Goal: Transaction & Acquisition: Purchase product/service

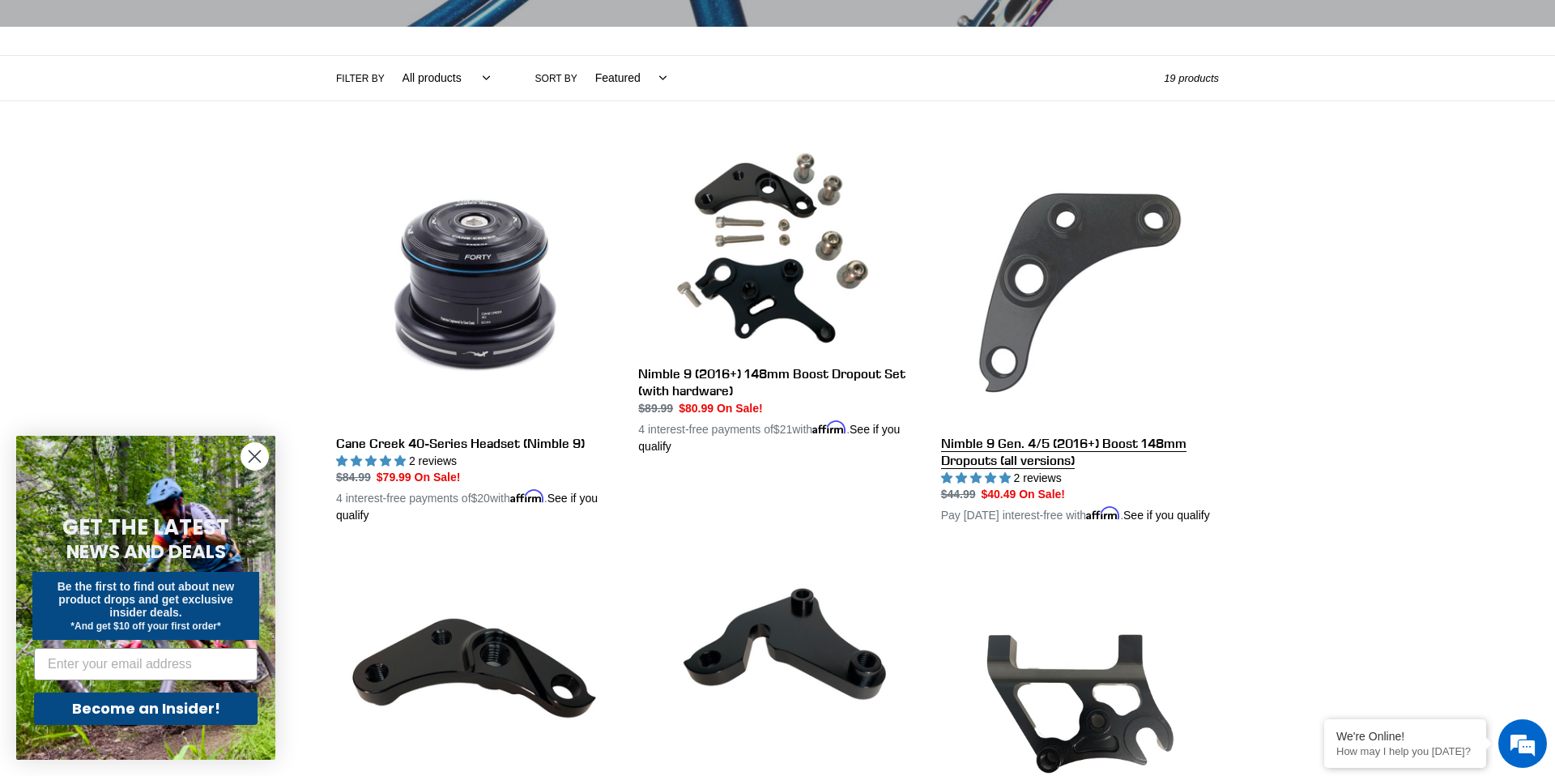
scroll to position [231, 0]
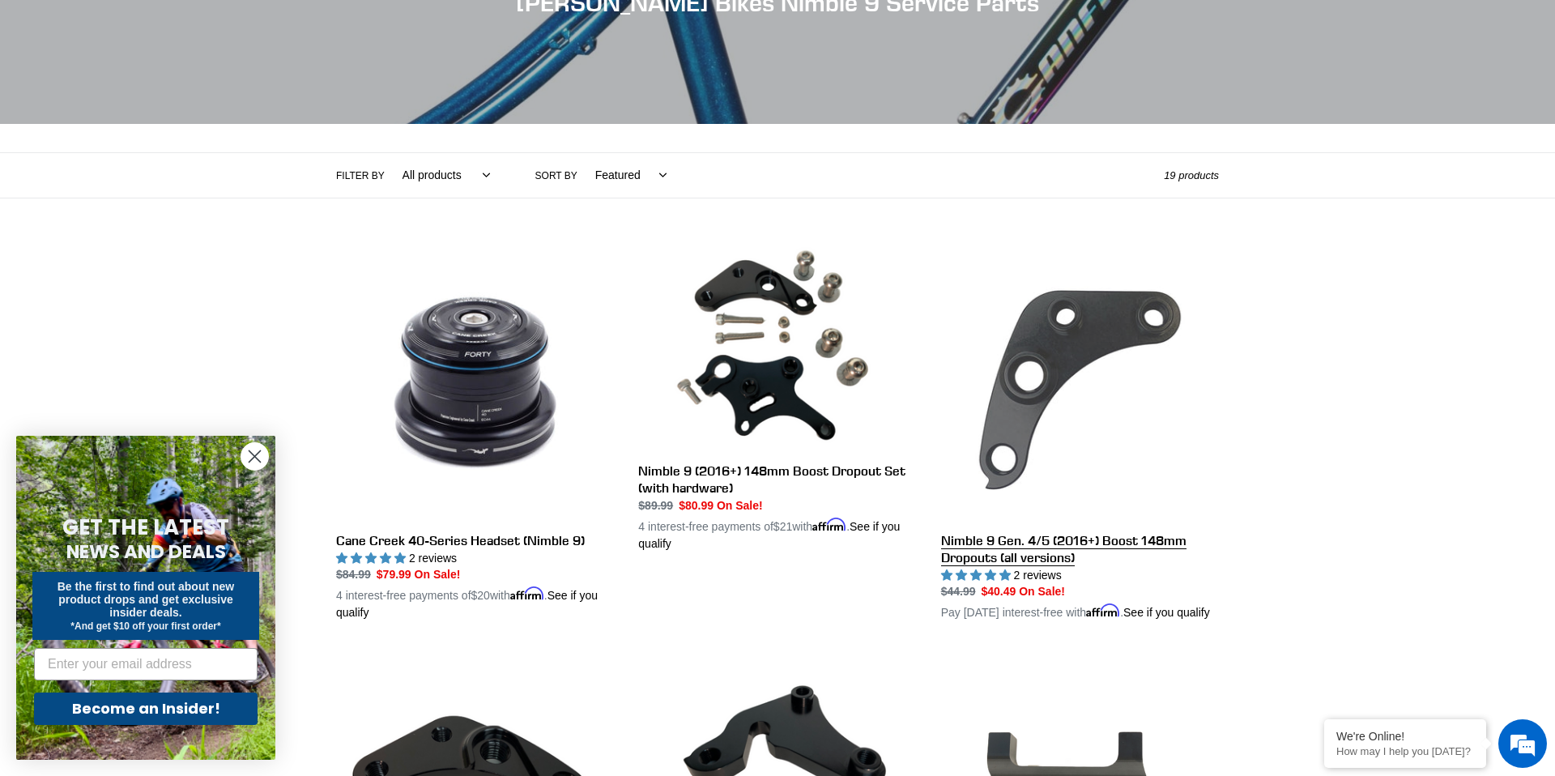
click at [1062, 336] on link "Nimble 9 Gen. 4/5 (2016+) Boost 148mm Dropouts (all versions)" at bounding box center [1080, 432] width 278 height 379
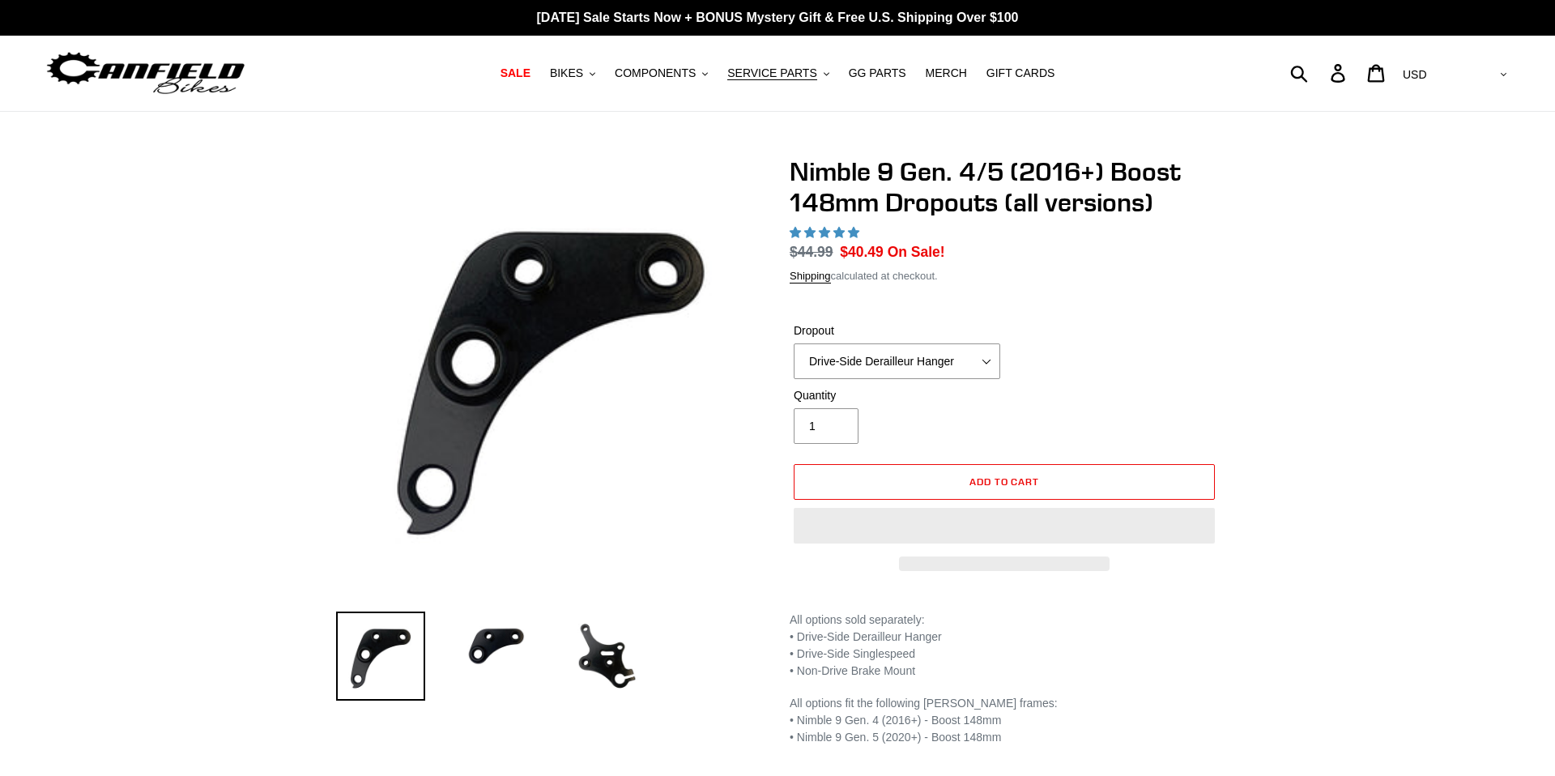
select select "highest-rating"
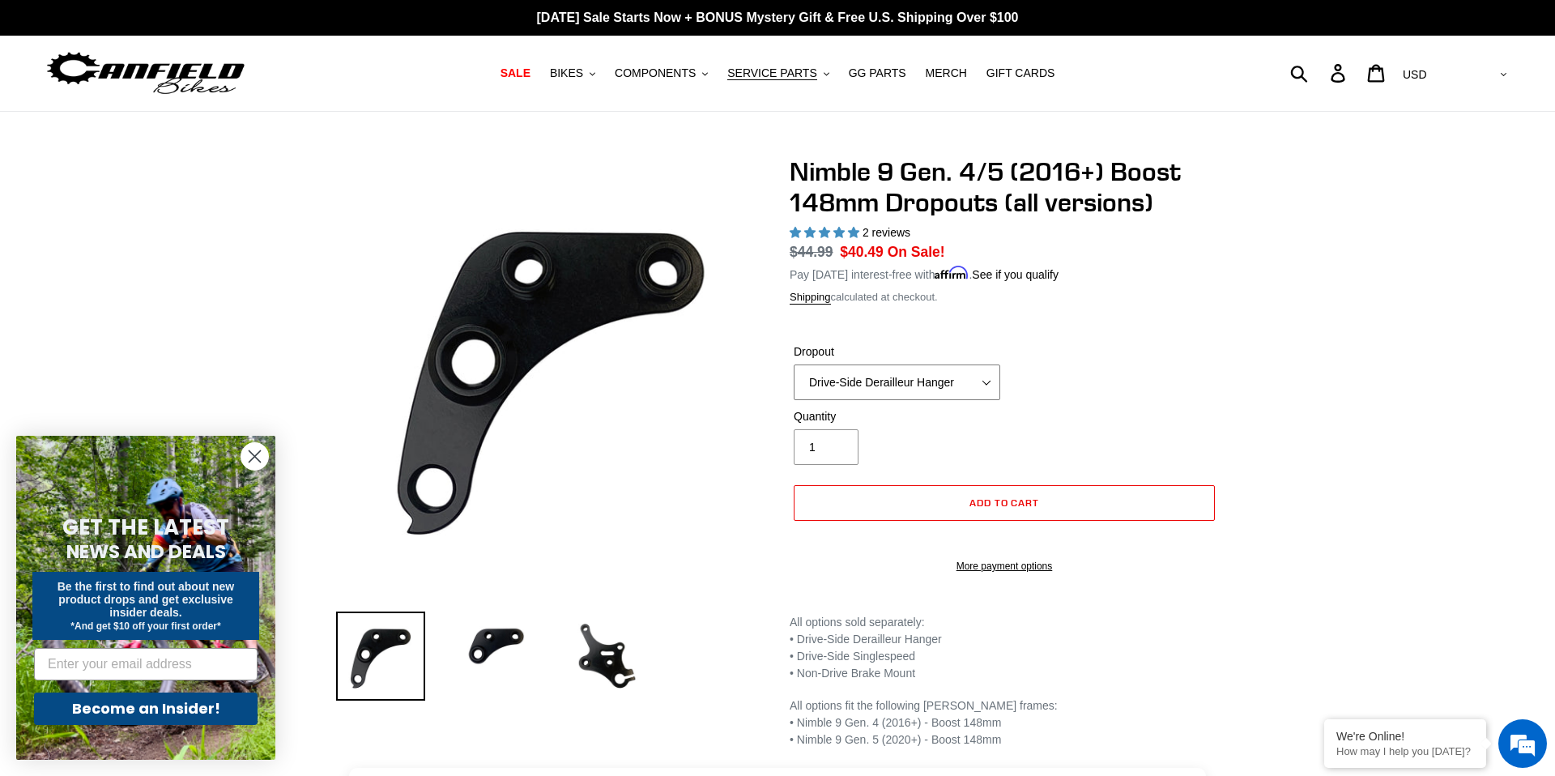
click at [905, 383] on select "Drive-Side Derailleur Hanger Drive-Side Singlespeed Non-Drive Brake Mount" at bounding box center [897, 382] width 206 height 36
click at [794, 364] on select "Drive-Side Derailleur Hanger Drive-Side Singlespeed Non-Drive Brake Mount" at bounding box center [897, 382] width 206 height 36
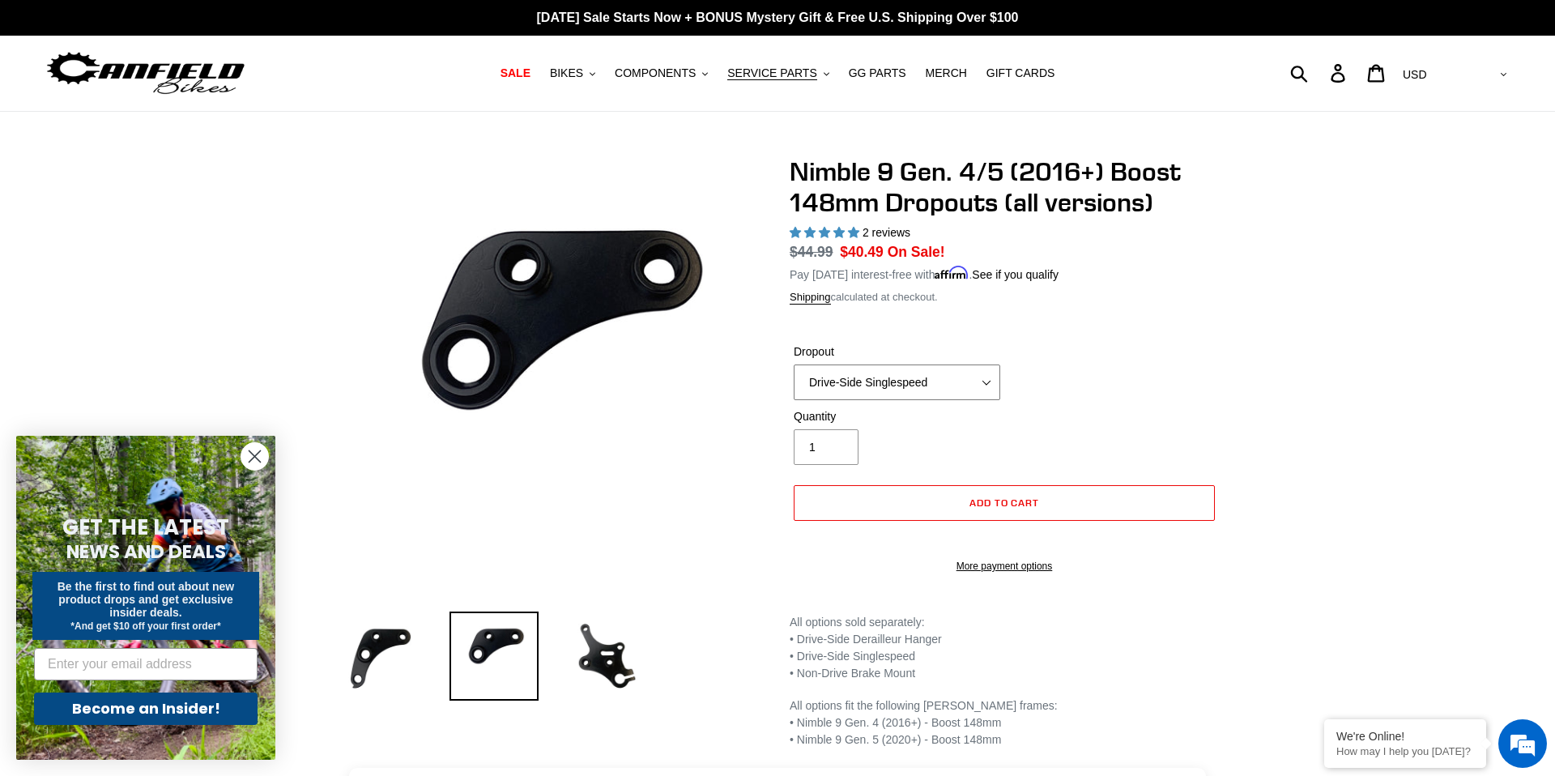
click at [868, 377] on select "Drive-Side Derailleur Hanger Drive-Side Singlespeed Non-Drive Brake Mount" at bounding box center [897, 382] width 206 height 36
select select "Non-Drive Brake Mount"
click at [794, 364] on select "Drive-Side Derailleur Hanger Drive-Side Singlespeed Non-Drive Brake Mount" at bounding box center [897, 382] width 206 height 36
